Goal: Check status

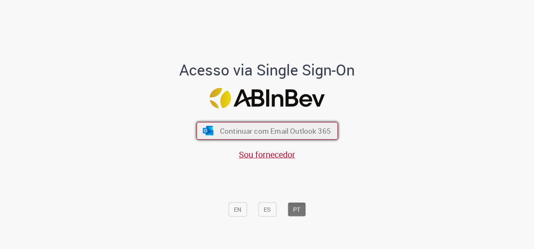
click at [210, 132] on img "submit" at bounding box center [208, 130] width 12 height 9
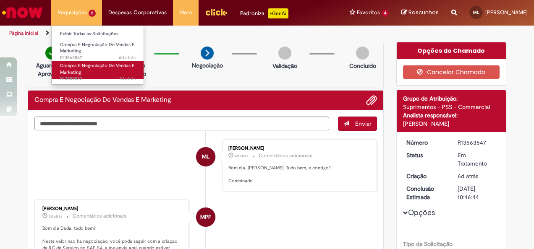
click at [100, 77] on span "7d atrás 7 dias atrás R13559523" at bounding box center [98, 79] width 76 height 7
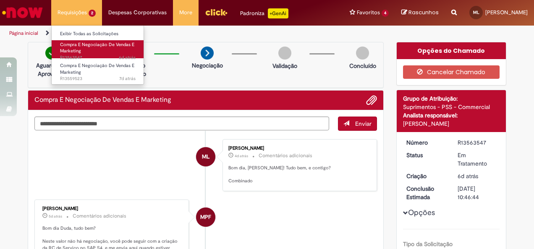
click at [90, 56] on span "6d atrás 6 dias atrás R13563547" at bounding box center [98, 58] width 76 height 7
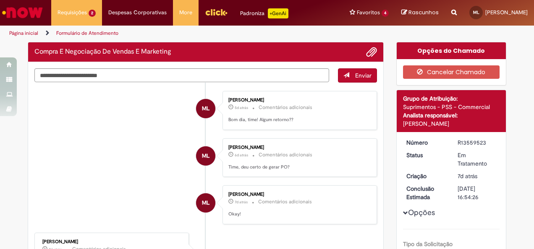
click at [96, 115] on li "ML [PERSON_NAME] 5d atrás 5 dias atrás Comentários adicionais Bom dia, time! Al…" at bounding box center [205, 110] width 343 height 39
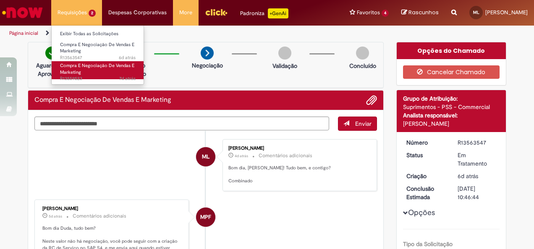
click at [90, 66] on span "Compra E Negociação De Vendas E Marketing" at bounding box center [97, 69] width 74 height 13
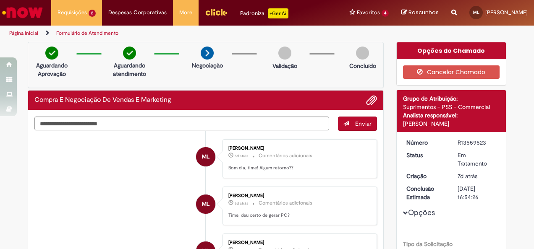
click at [465, 145] on div "R13559523" at bounding box center [477, 143] width 39 height 8
copy div "R13559523"
click at [147, 173] on li "ML [PERSON_NAME] 5d atrás 5 dias atrás Comentários adicionais Bom dia, time! Al…" at bounding box center [205, 158] width 343 height 39
